Goal: Information Seeking & Learning: Find specific page/section

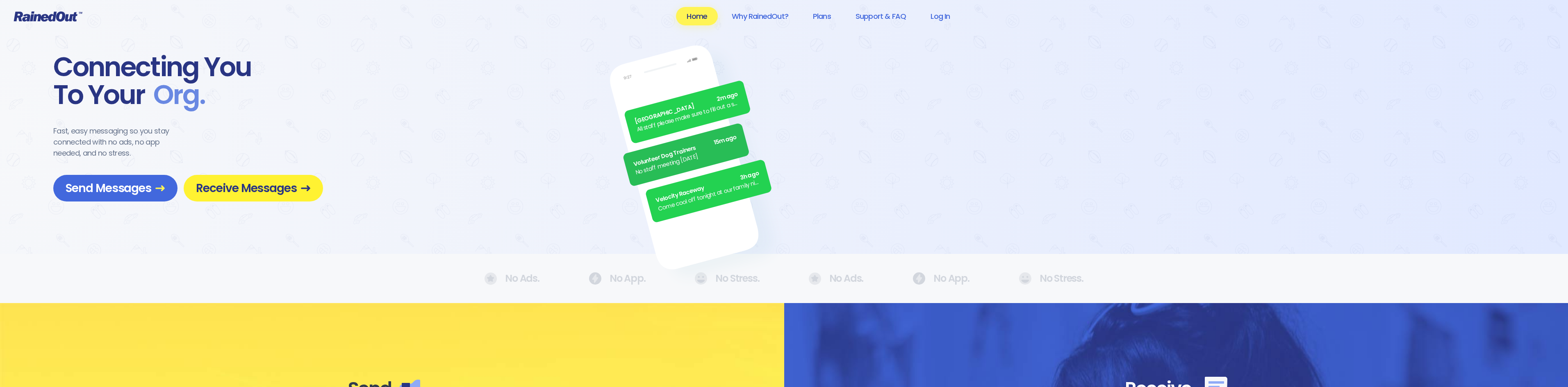
click at [223, 189] on span "Receive Messages" at bounding box center [253, 189] width 115 height 15
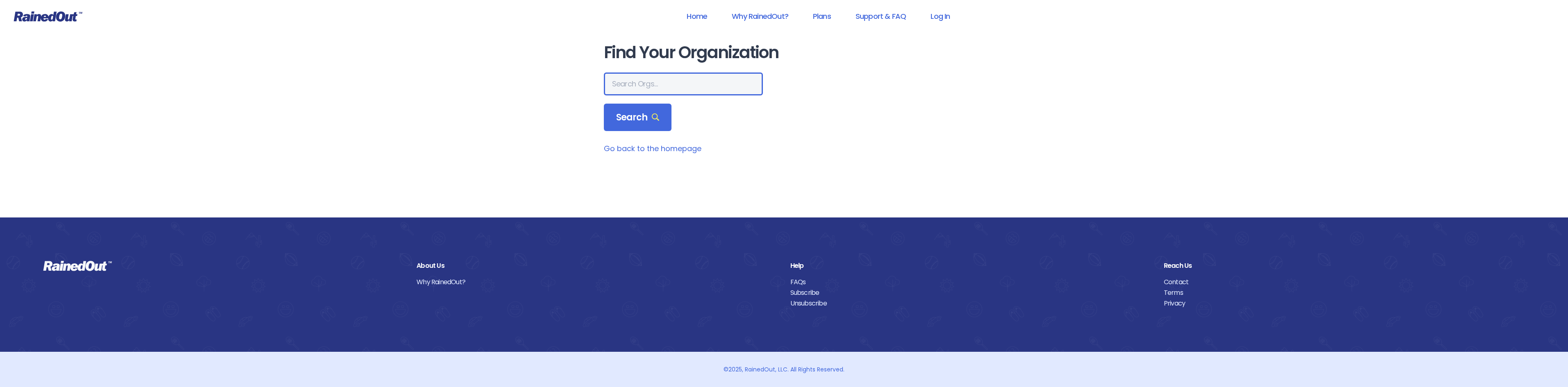
click at [684, 80] on input "text" at bounding box center [683, 84] width 159 height 23
click at [941, 19] on link "Log In" at bounding box center [940, 16] width 41 height 18
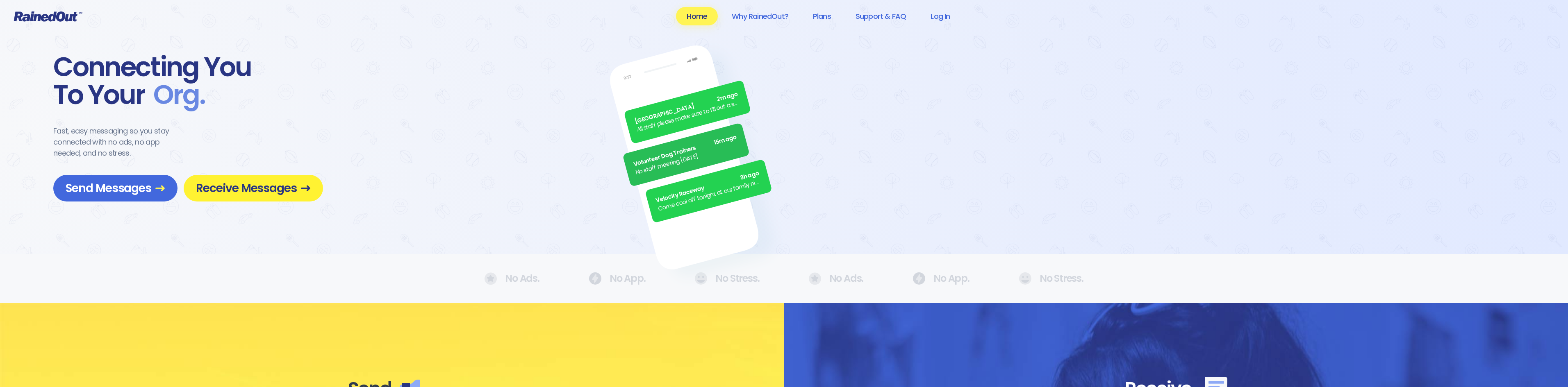
click at [248, 193] on span "Receive Messages" at bounding box center [253, 189] width 115 height 15
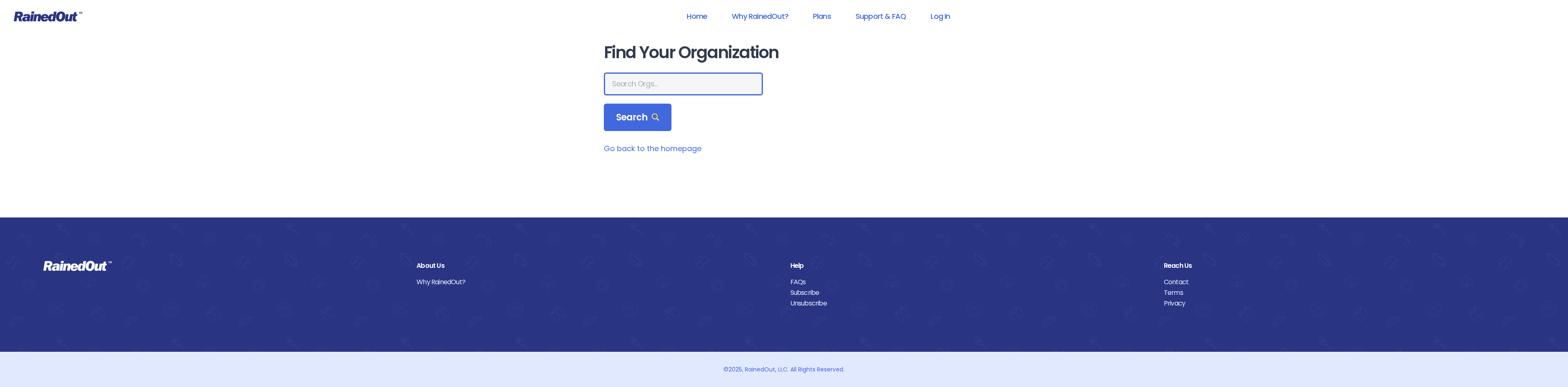
click at [691, 83] on input "text" at bounding box center [683, 84] width 159 height 23
type input "tennis"
click at [640, 114] on span "Search" at bounding box center [637, 117] width 43 height 12
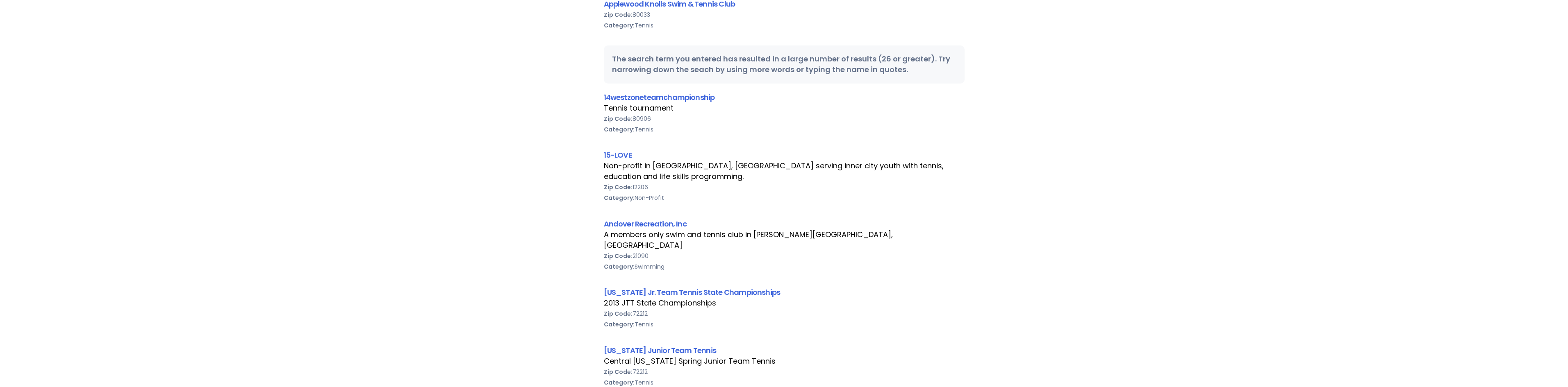
scroll to position [1229, 0]
